Goal: Task Accomplishment & Management: Manage account settings

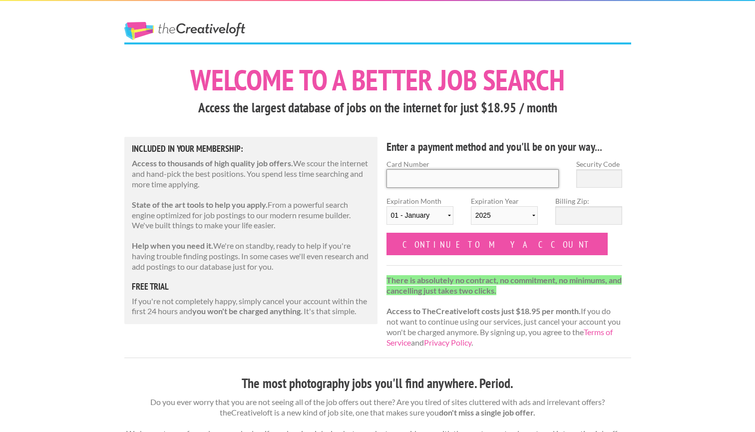
click at [424, 176] on input "Card Number" at bounding box center [473, 178] width 173 height 18
type input "[CREDIT_CARD_NUMBER]"
click at [604, 171] on input "Security Code" at bounding box center [599, 178] width 46 height 18
type input "191"
select select "11"
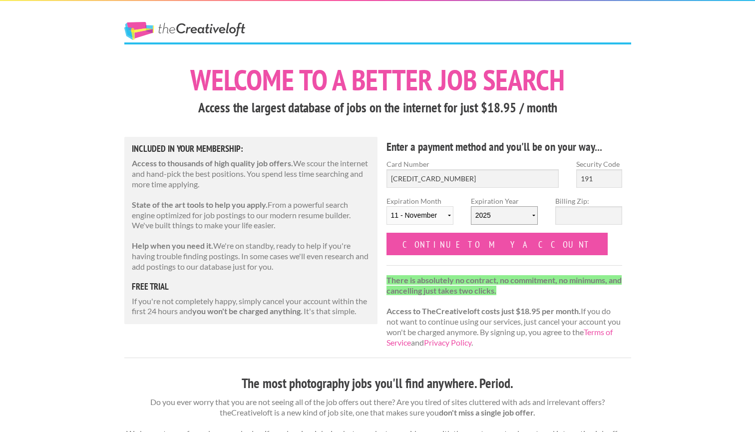
select select "2027"
click at [580, 214] on input "Billing Zip:" at bounding box center [588, 215] width 67 height 18
type input "6"
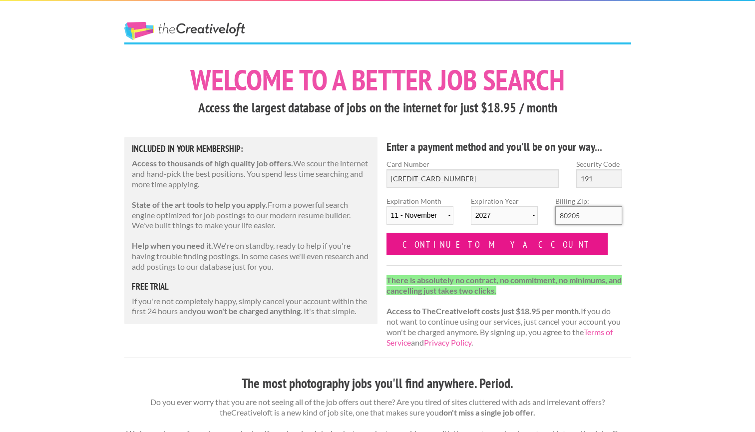
type input "80205"
click at [438, 250] on input "Continue to my account" at bounding box center [498, 244] width 222 height 22
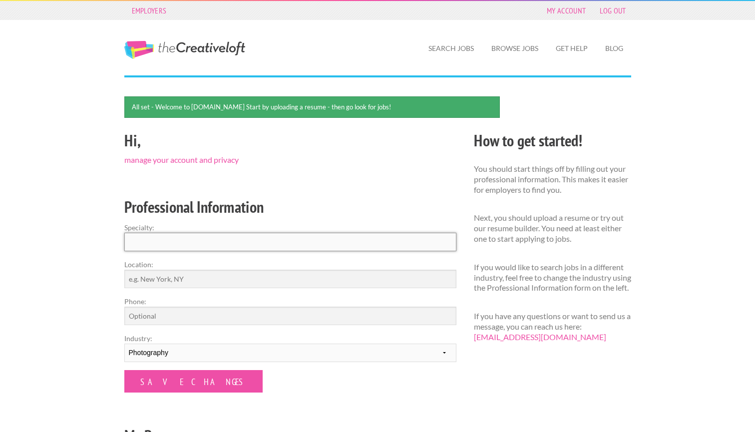
click at [429, 241] on input "Specialty:" at bounding box center [290, 242] width 332 height 18
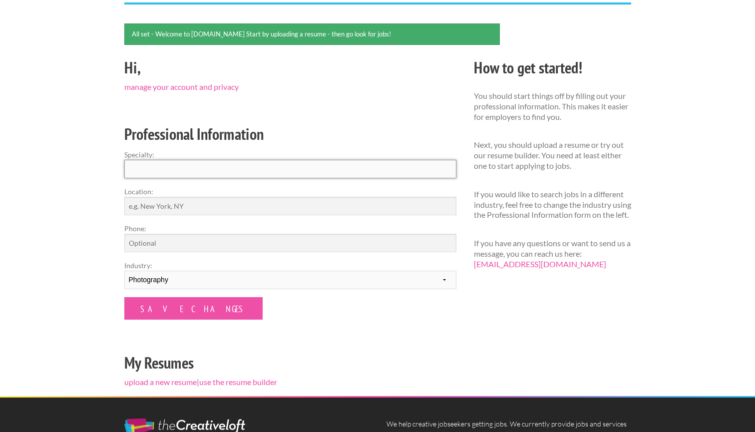
scroll to position [76, 0]
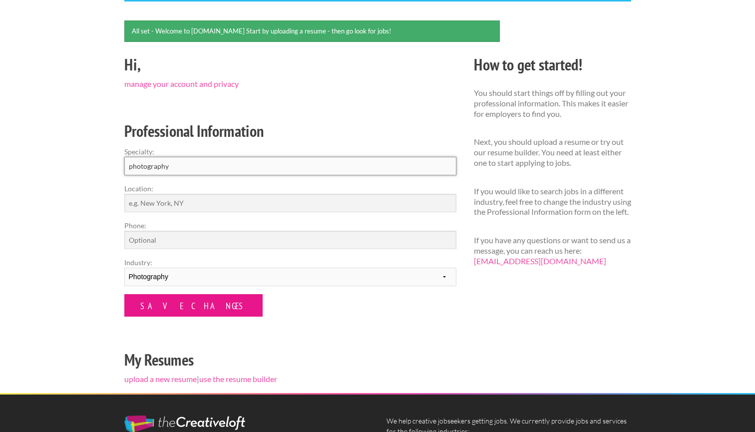
type input "photography"
click at [157, 302] on input "Save Changes" at bounding box center [193, 305] width 138 height 22
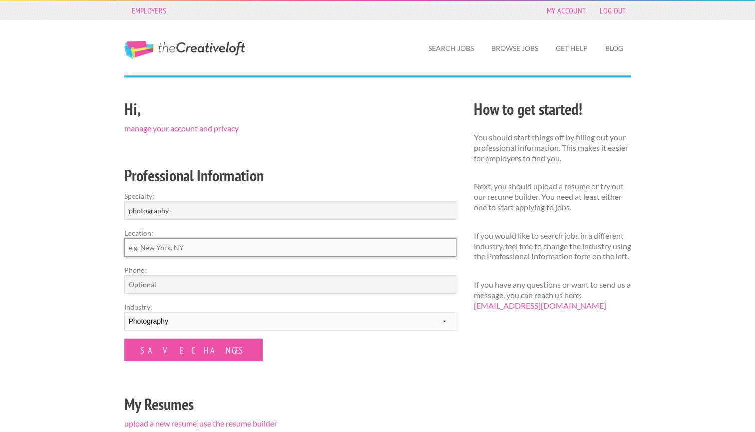
click at [165, 251] on input "Location:" at bounding box center [290, 247] width 332 height 18
type input "Denver"
drag, startPoint x: 160, startPoint y: 257, endPoint x: 161, endPoint y: 280, distance: 23.0
click at [161, 280] on input "Phone:" at bounding box center [290, 284] width 332 height 18
type input "6466732376"
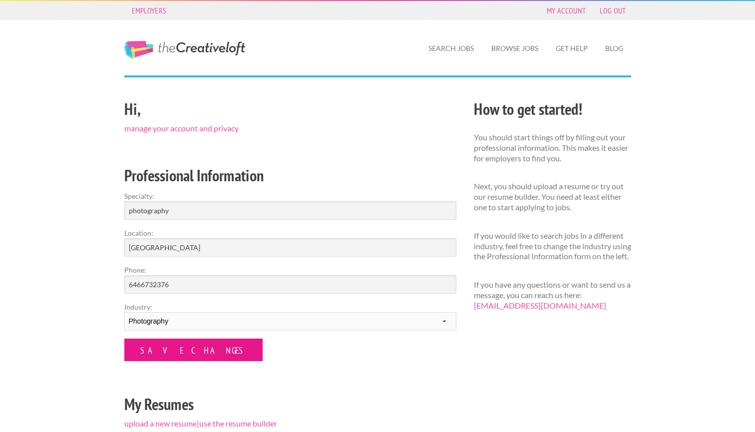
click at [161, 343] on input "Save Changes" at bounding box center [193, 350] width 138 height 22
click at [170, 349] on input "Save Changes" at bounding box center [193, 350] width 138 height 22
click at [195, 351] on input "Save Changes" at bounding box center [193, 350] width 138 height 22
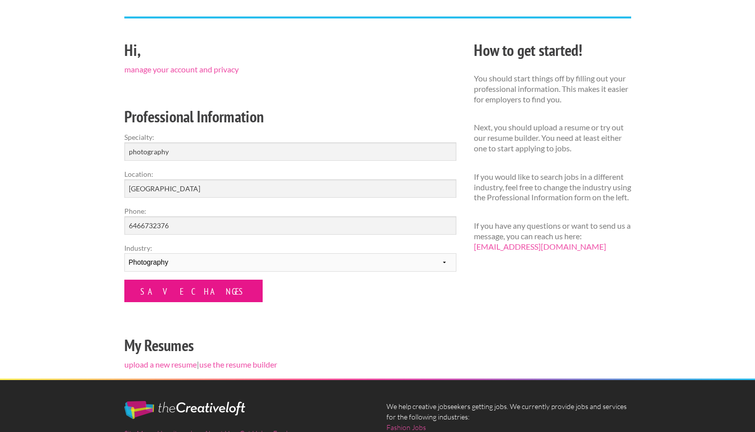
scroll to position [44, 0]
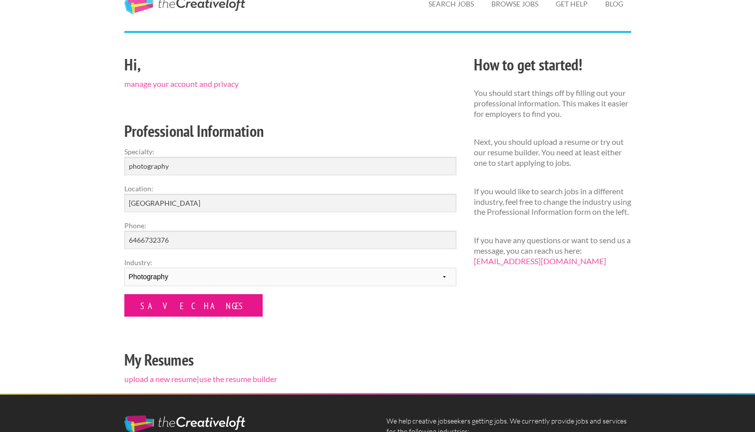
click at [181, 310] on input "Save Changes" at bounding box center [193, 305] width 138 height 22
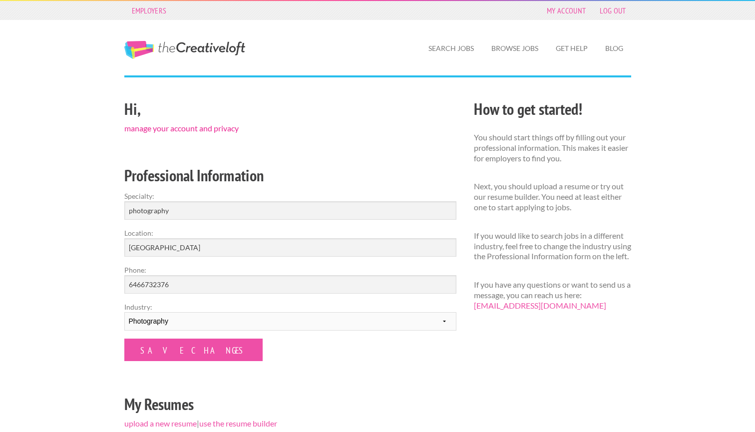
click at [198, 127] on link "manage your account and privacy" at bounding box center [181, 127] width 114 height 9
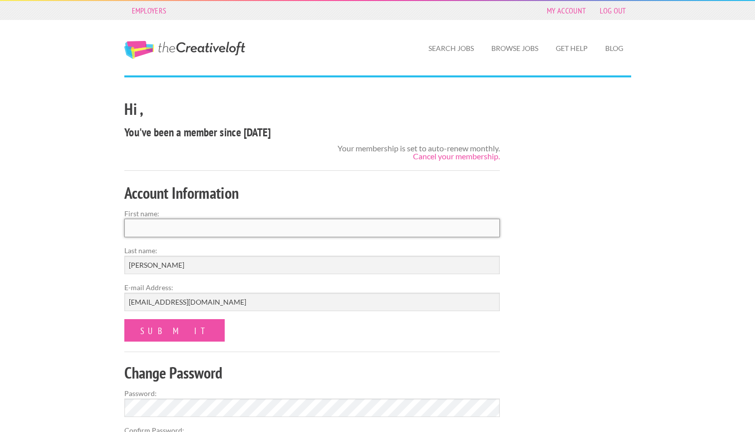
click at [213, 228] on input "First name:" at bounding box center [312, 228] width 376 height 18
type input "g"
type input "[PERSON_NAME]"
click at [175, 266] on input "GASTON" at bounding box center [312, 265] width 376 height 18
type input "G"
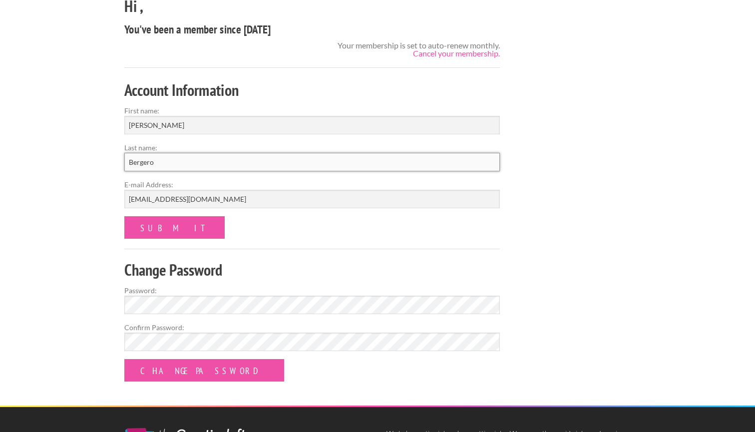
scroll to position [115, 0]
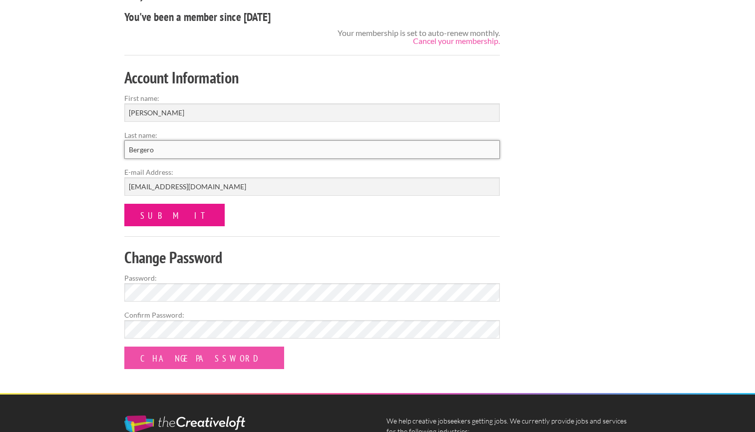
type input "Bergero"
click at [152, 224] on input "submit" at bounding box center [174, 215] width 100 height 22
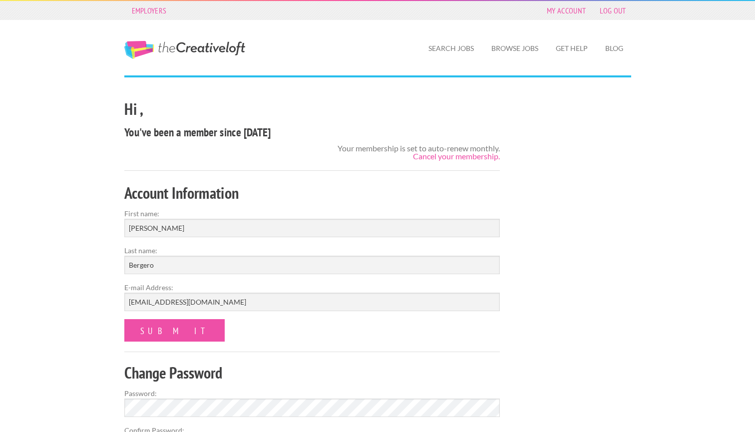
scroll to position [0, 0]
click at [158, 329] on input "submit" at bounding box center [174, 330] width 100 height 22
click at [460, 49] on link "Search Jobs" at bounding box center [450, 48] width 61 height 23
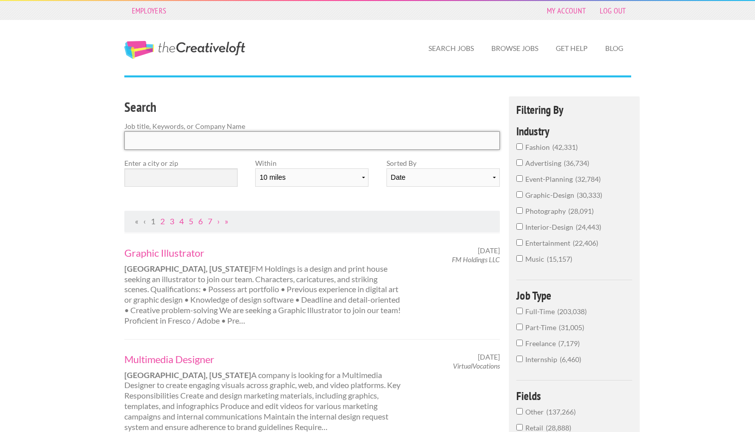
click at [296, 140] on input "Search" at bounding box center [312, 140] width 376 height 18
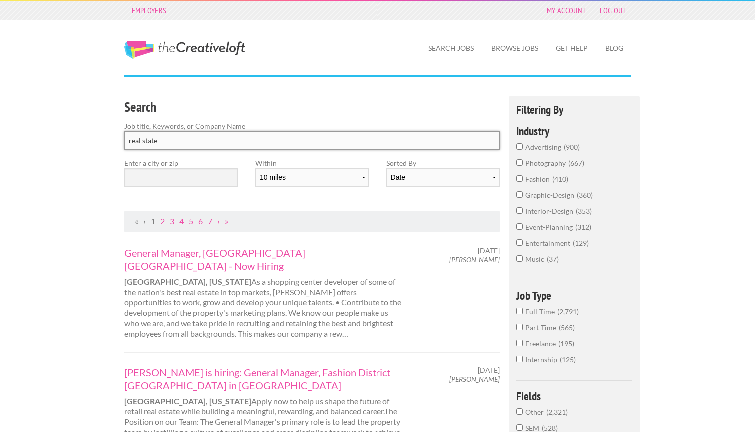
type input "real state"
click button "submit" at bounding box center [0, 0] width 0 height 0
click at [201, 144] on input "real state" at bounding box center [312, 140] width 376 height 18
click at [200, 183] on input "text" at bounding box center [180, 177] width 113 height 18
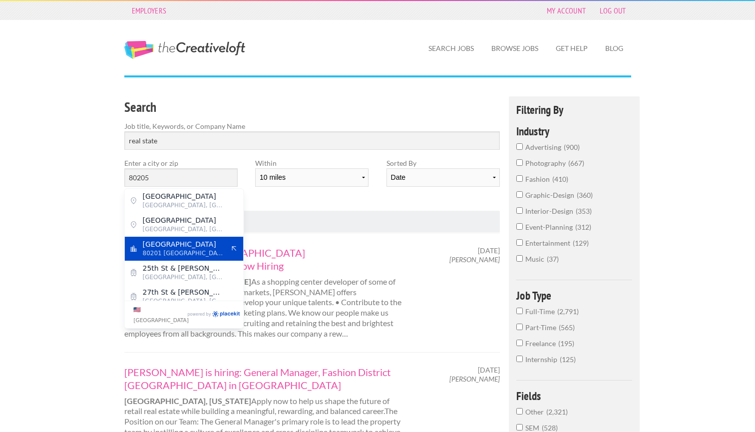
click at [198, 254] on span "80201 [GEOGRAPHIC_DATA]" at bounding box center [184, 253] width 82 height 9
type input "[GEOGRAPHIC_DATA]"
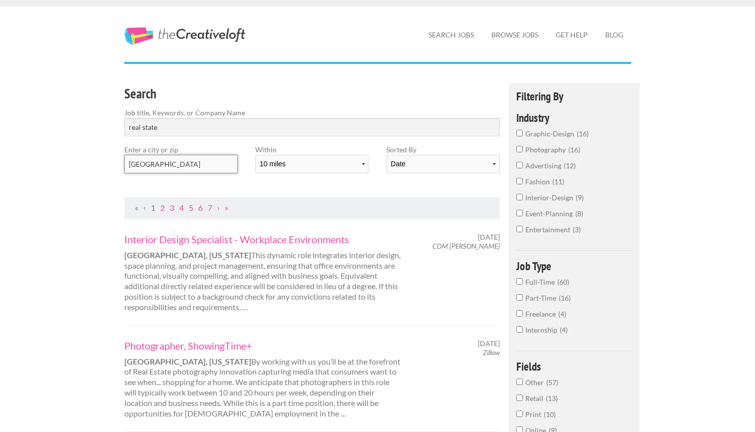
scroll to position [14, 0]
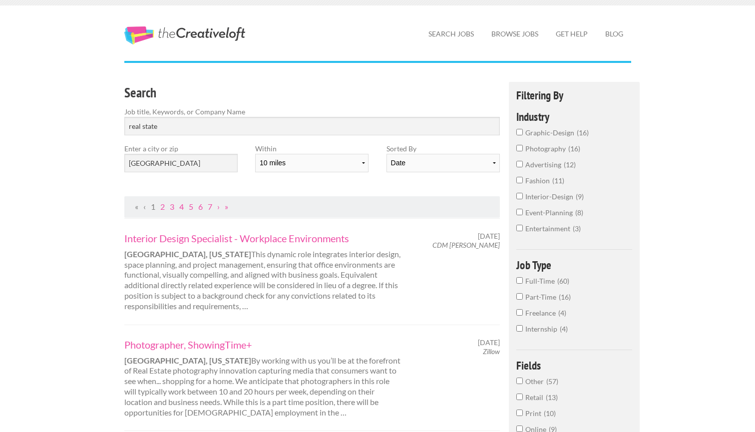
click at [523, 148] on label "photography 16" at bounding box center [574, 151] width 116 height 16
click at [523, 148] on input "photography 16" at bounding box center [519, 148] width 6 height 6
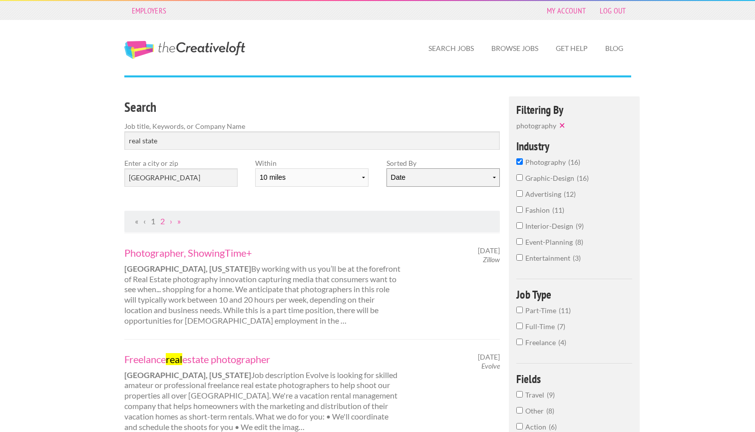
select select "jobs"
select select "50"
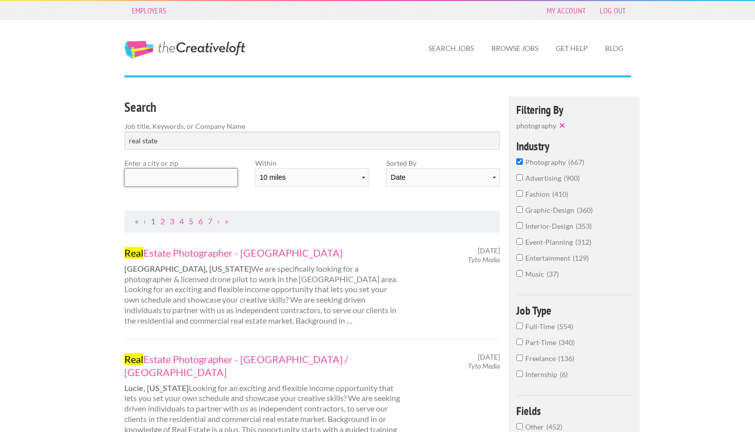
click at [212, 173] on input "text" at bounding box center [180, 177] width 113 height 18
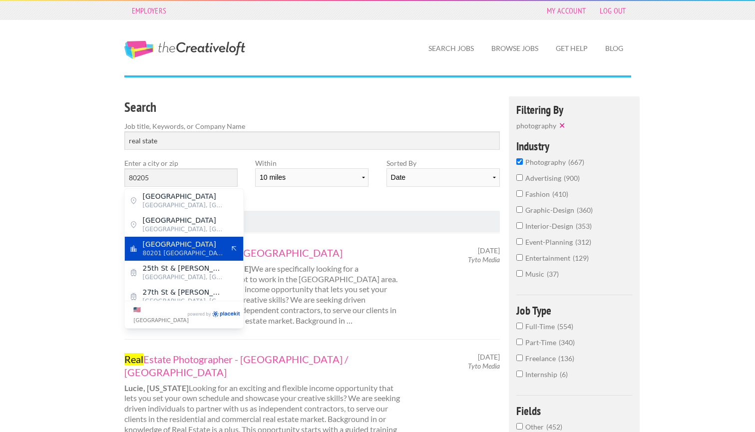
click at [186, 246] on span "[GEOGRAPHIC_DATA]" at bounding box center [184, 244] width 82 height 9
type input "[GEOGRAPHIC_DATA]"
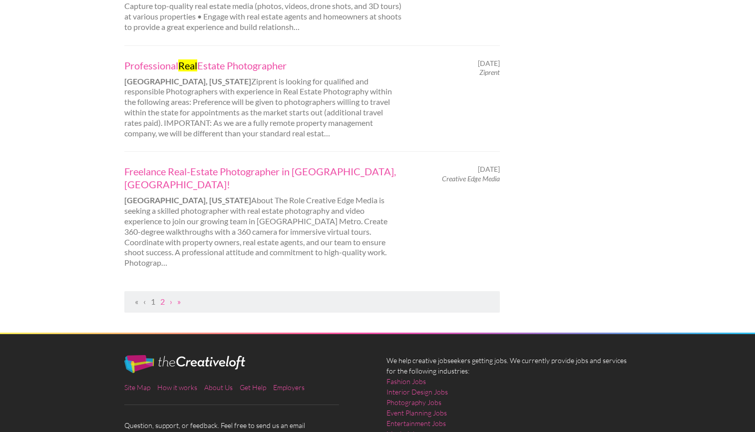
scroll to position [1060, 0]
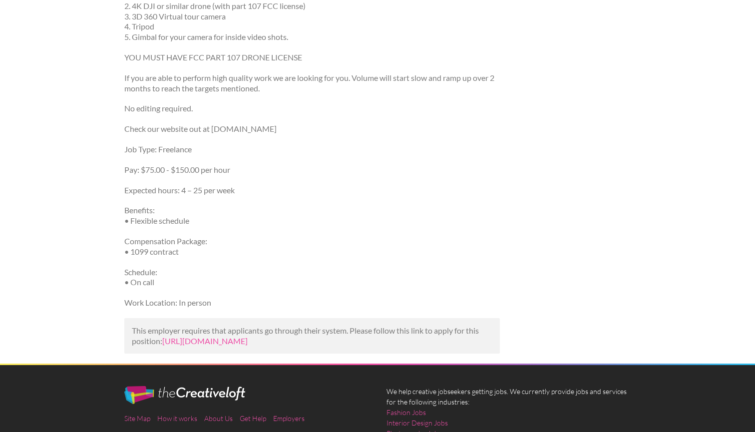
scroll to position [358, 0]
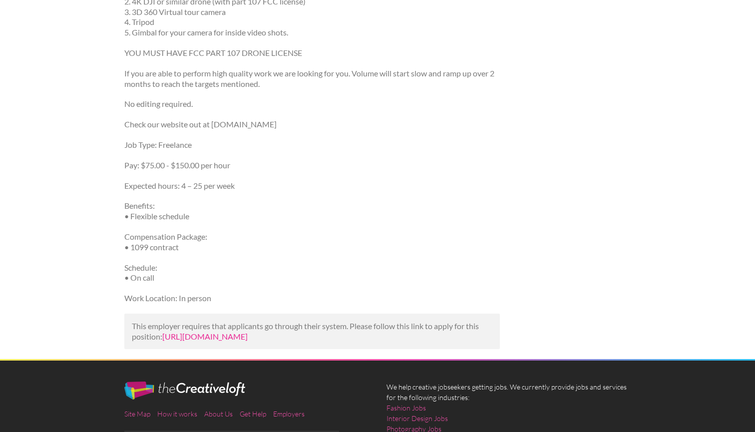
click at [248, 332] on link "https://www.indeed.com/viewjob?jk=bb0f709b3f97bc76&utm_campaign=google_jobs_app…" at bounding box center [204, 336] width 85 height 9
